Goal: Communication & Community: Participate in discussion

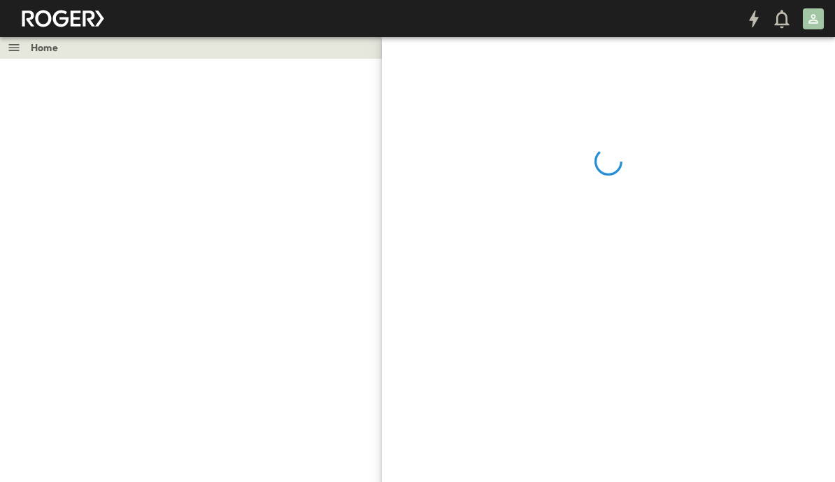
scroll to position [139, 412]
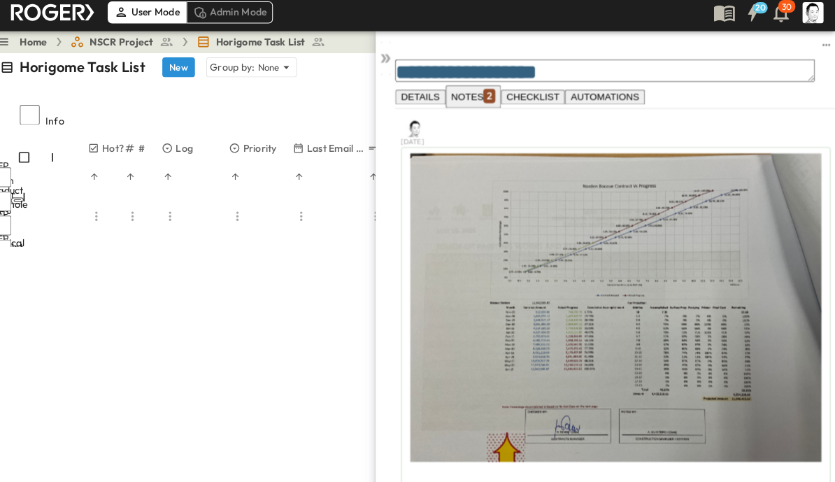
click at [385, 71] on icon at bounding box center [392, 64] width 14 height 14
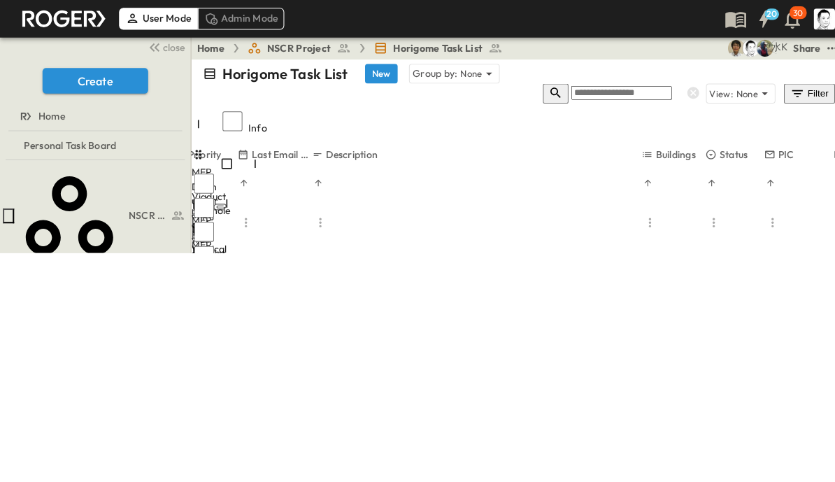
scroll to position [0, 255]
click at [553, 87] on icon "button" at bounding box center [548, 92] width 10 height 10
click at [615, 85] on input "text" at bounding box center [612, 92] width 99 height 14
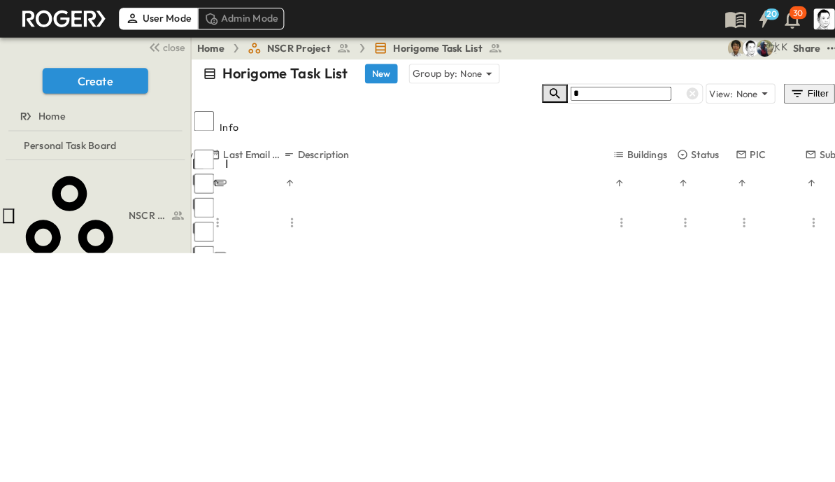
type input "*"
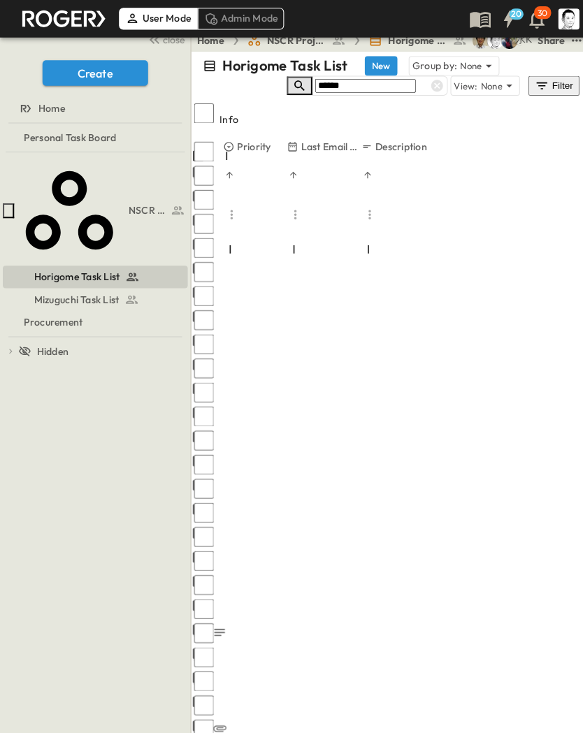
scroll to position [0, 213]
type input "******"
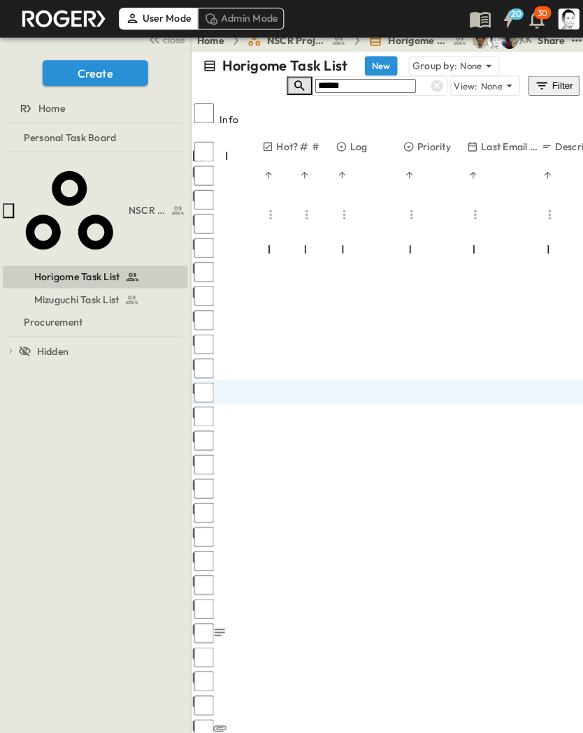
scroll to position [0, 0]
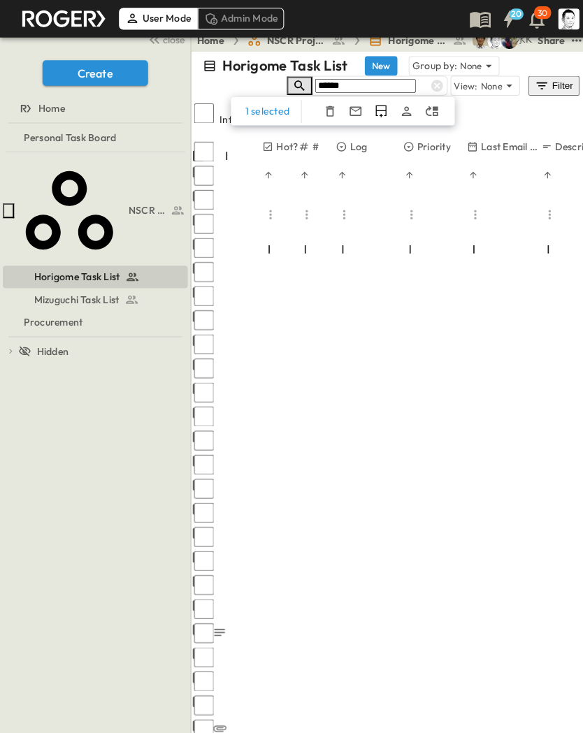
click at [375, 103] on icon "Duplicate Row(s)" at bounding box center [376, 110] width 14 height 14
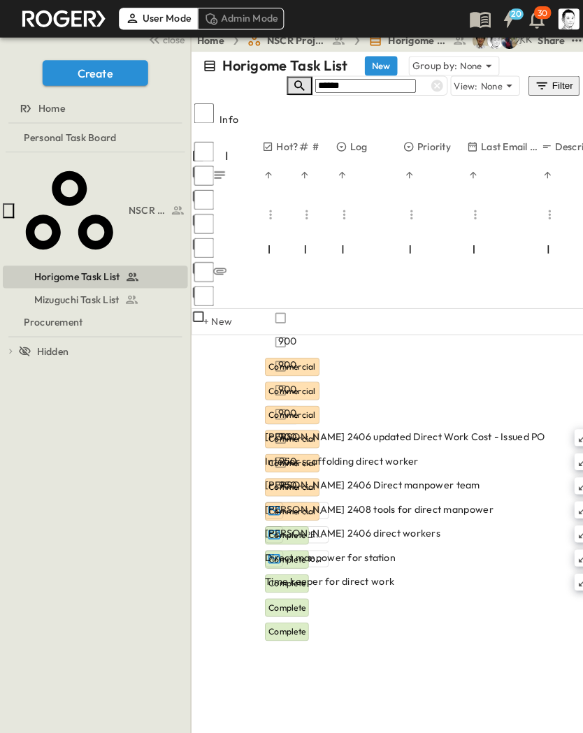
click at [166, 46] on span "close" at bounding box center [172, 39] width 22 height 14
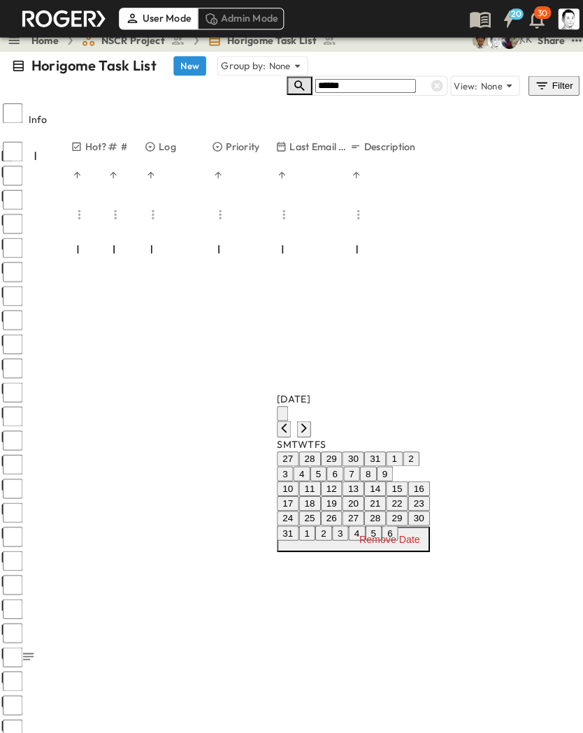
click at [424, 481] on button "30" at bounding box center [414, 512] width 22 height 15
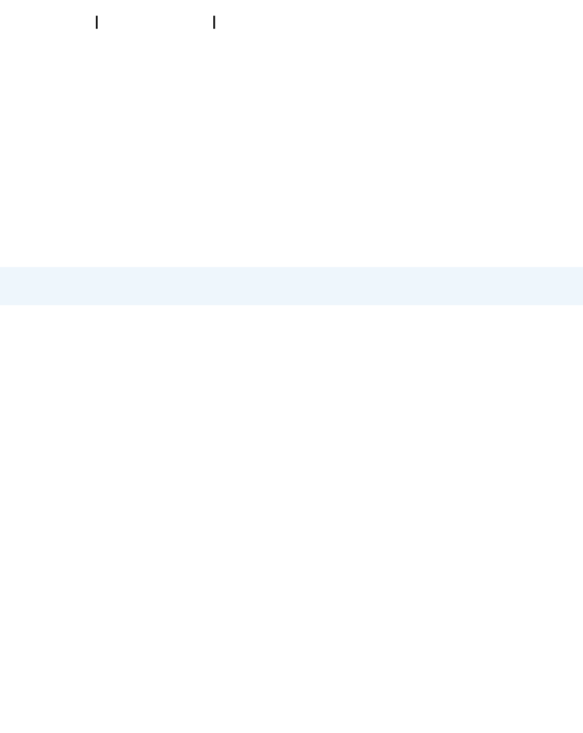
type input "**********"
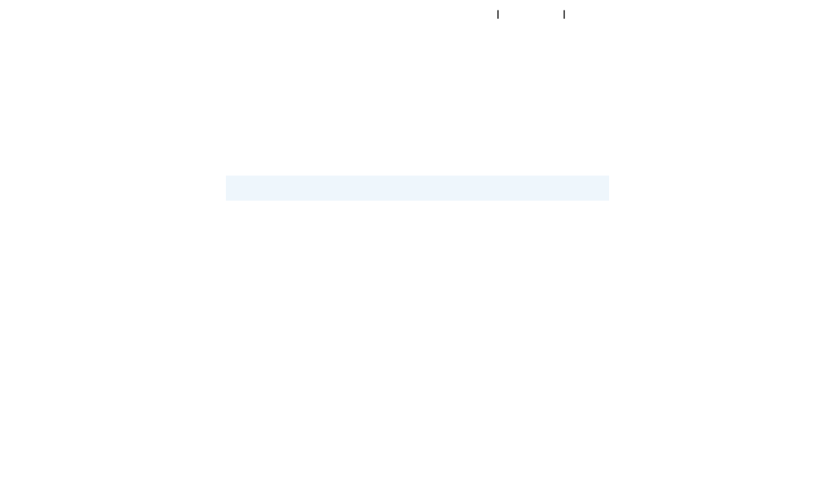
scroll to position [0, 201]
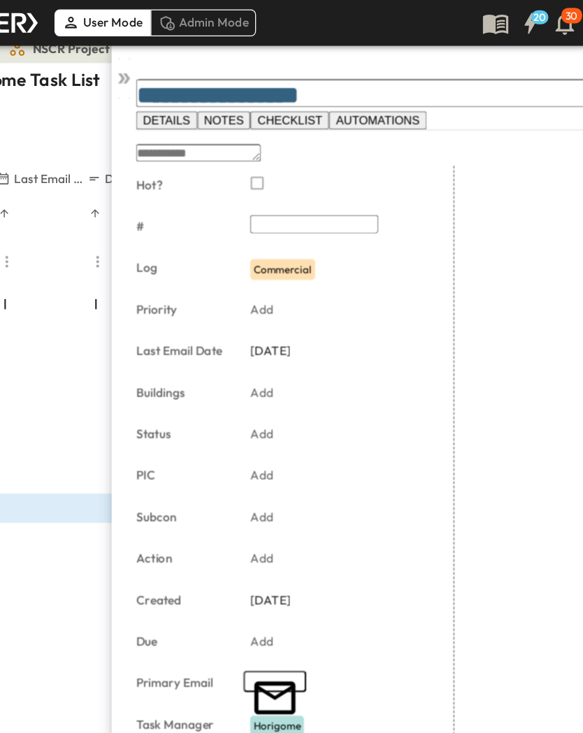
click at [238, 96] on span "NOTES" at bounding box center [254, 97] width 32 height 10
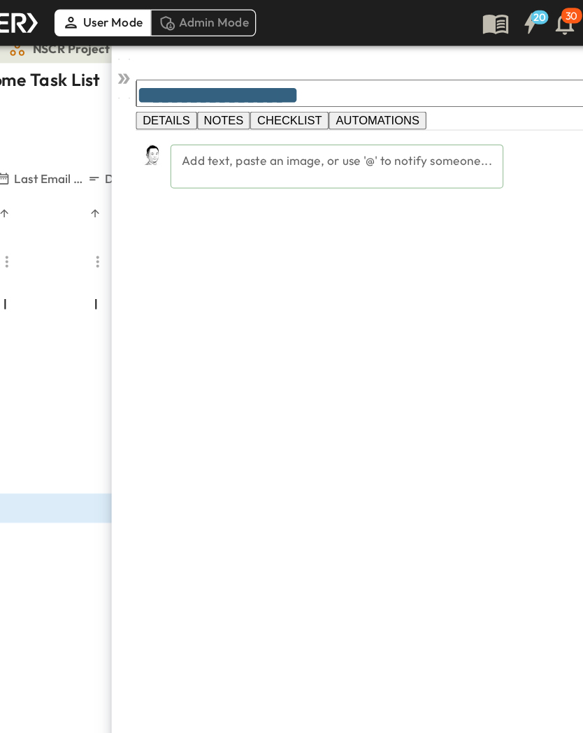
click at [312, 139] on div "Add text, paste an image, or use '@' to notify someone..." at bounding box center [345, 135] width 269 height 36
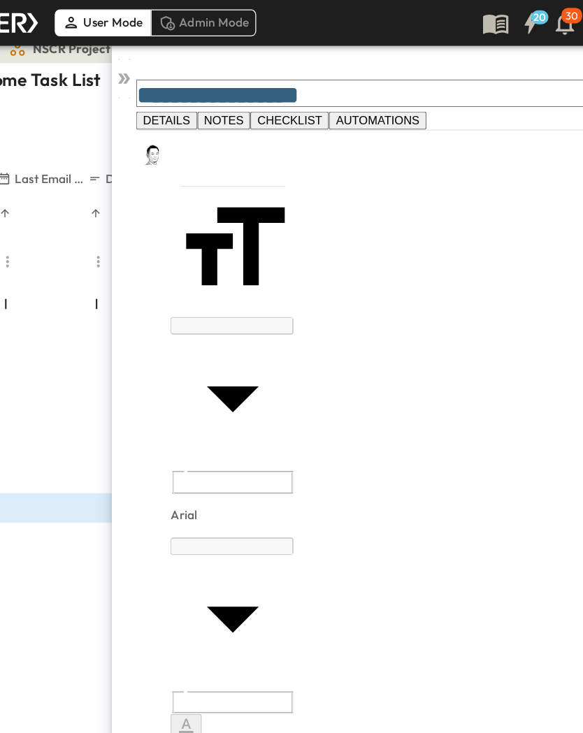
click at [248, 481] on button "Insert Image" at bounding box center [241, 739] width 11 height 15
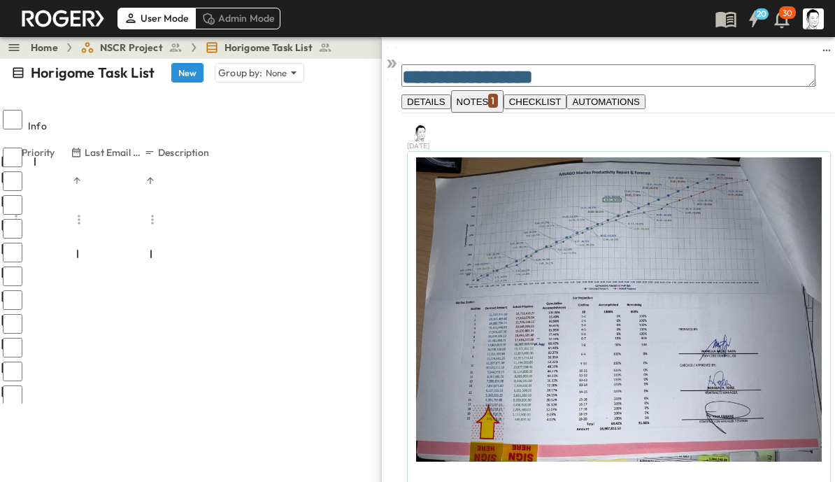
click at [399, 83] on div at bounding box center [392, 59] width 20 height 46
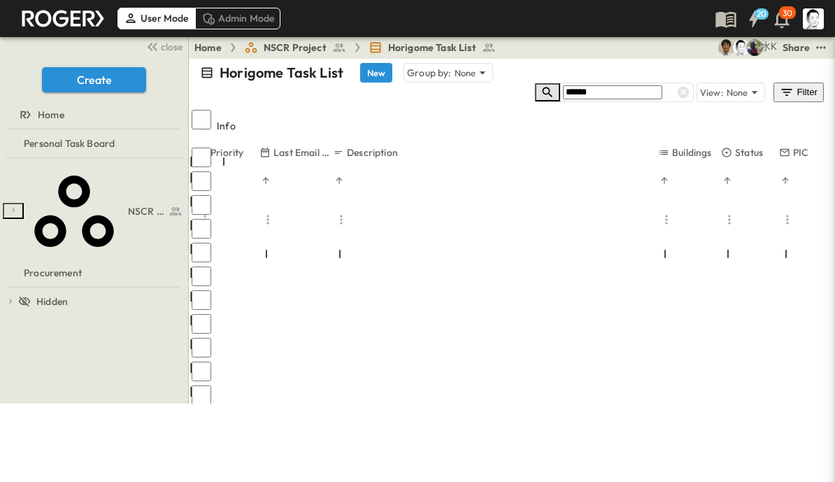
scroll to position [18, 201]
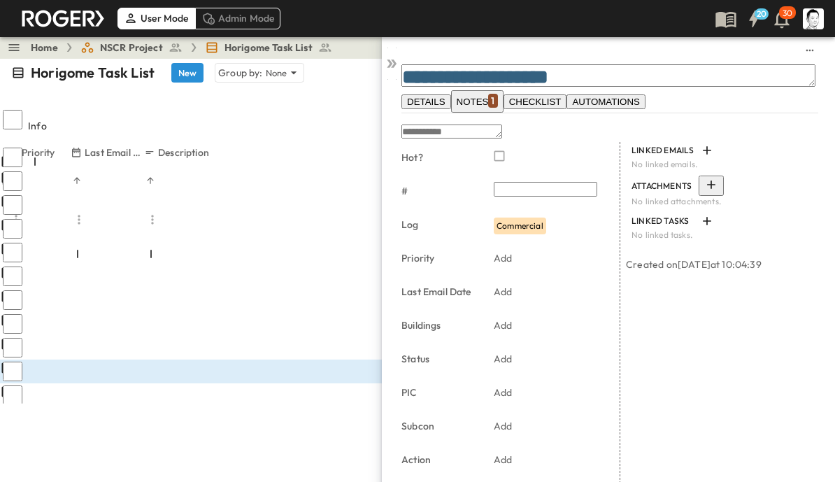
click at [497, 101] on div "1" at bounding box center [492, 101] width 9 height 14
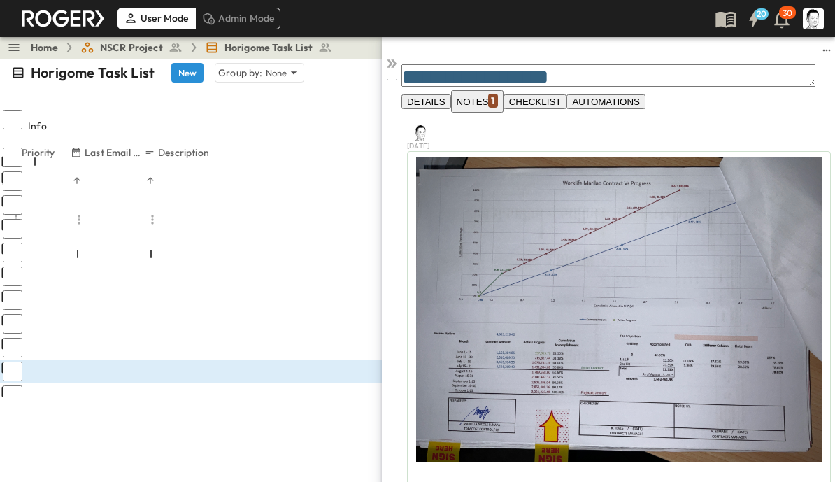
scroll to position [35, 0]
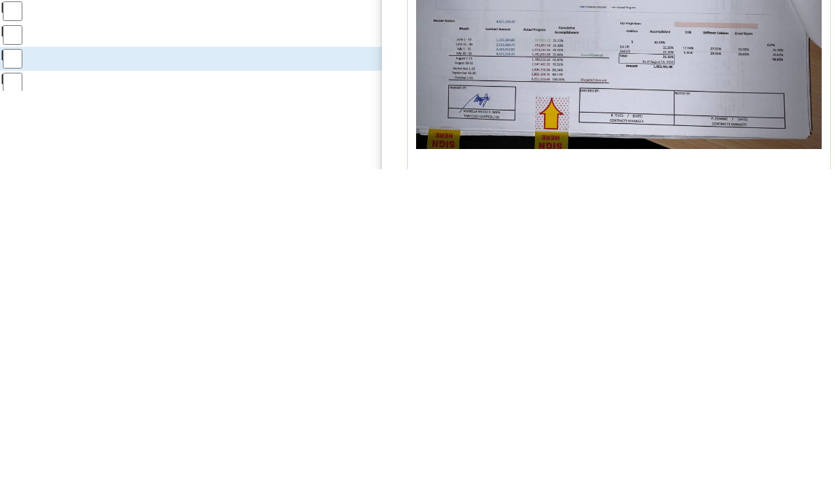
scroll to position [101, 0]
